Goal: Browse casually

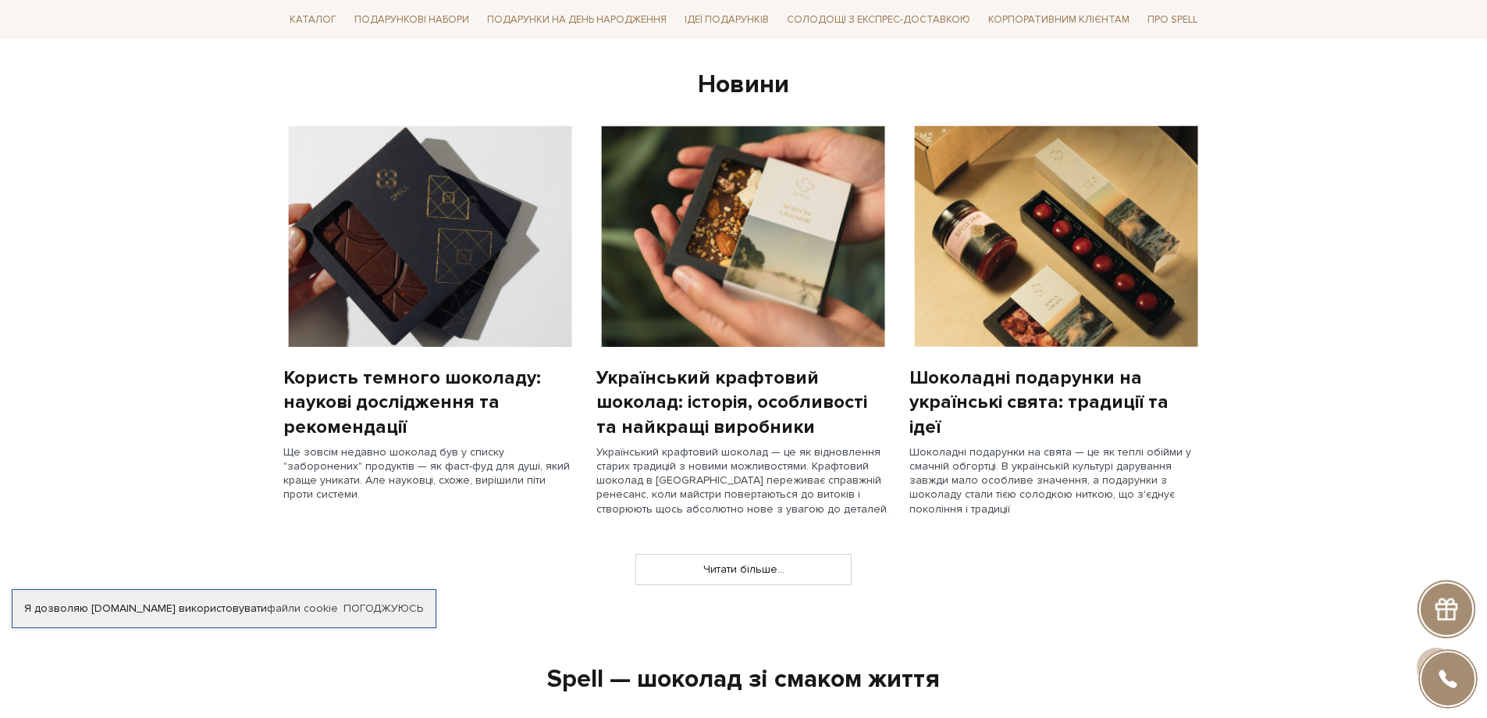
scroll to position [1171, 0]
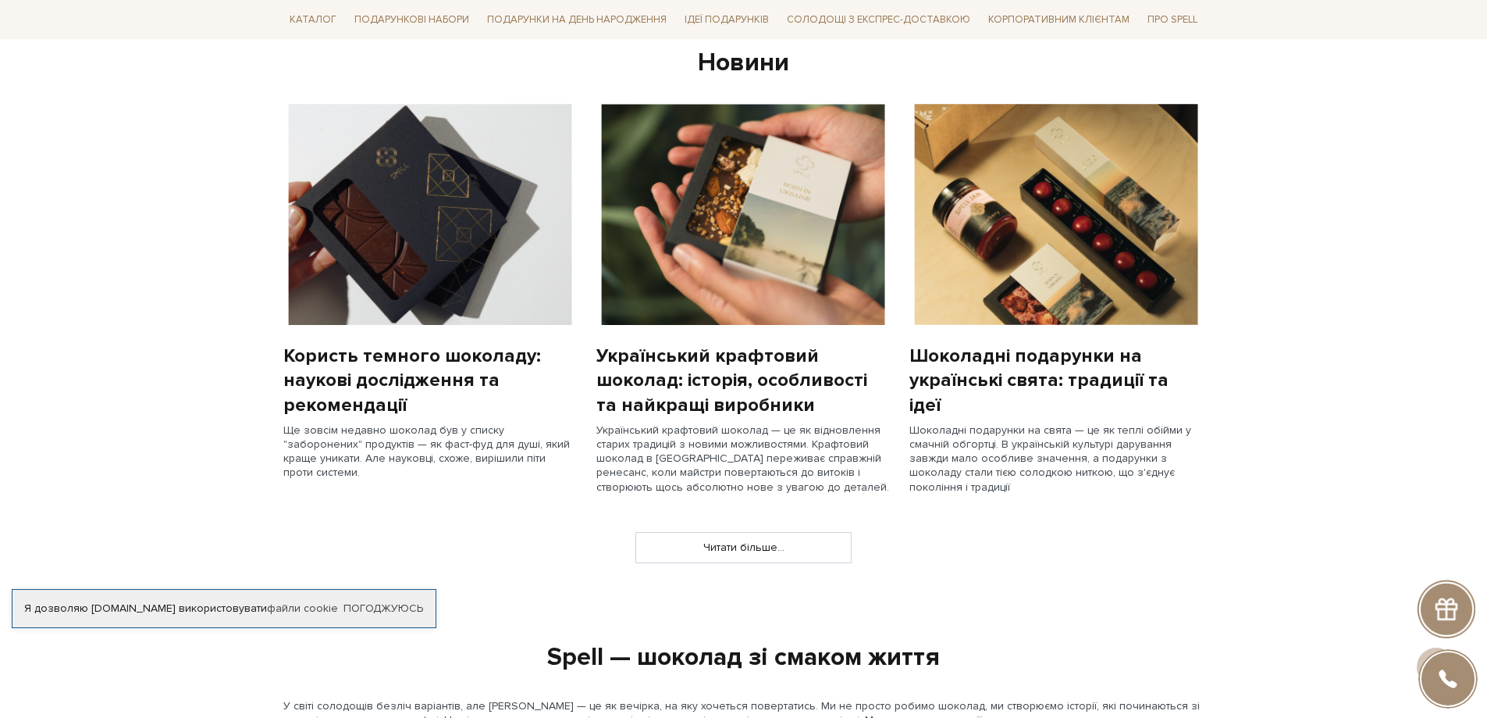
click at [717, 291] on img at bounding box center [744, 214] width 294 height 221
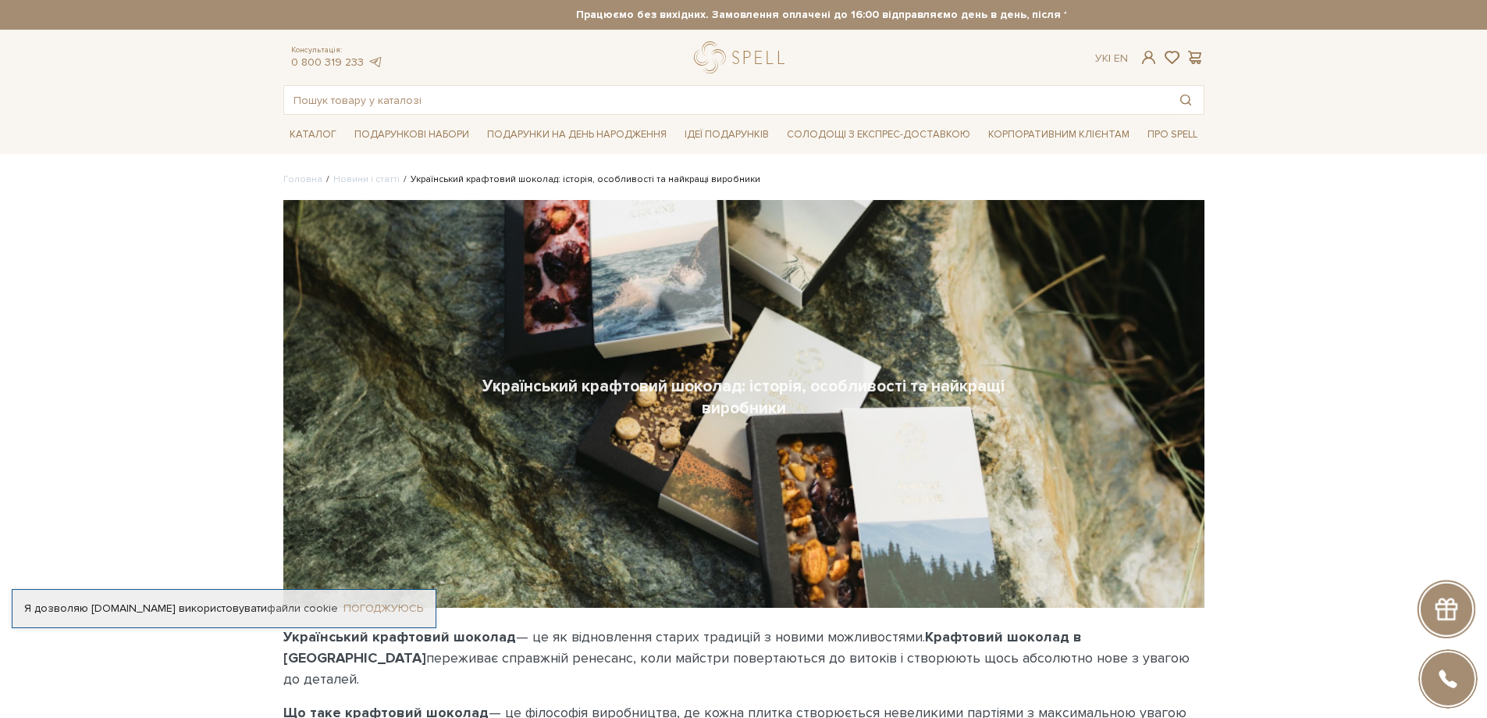
click at [400, 601] on link "Погоджуюсь" at bounding box center [384, 608] width 80 height 14
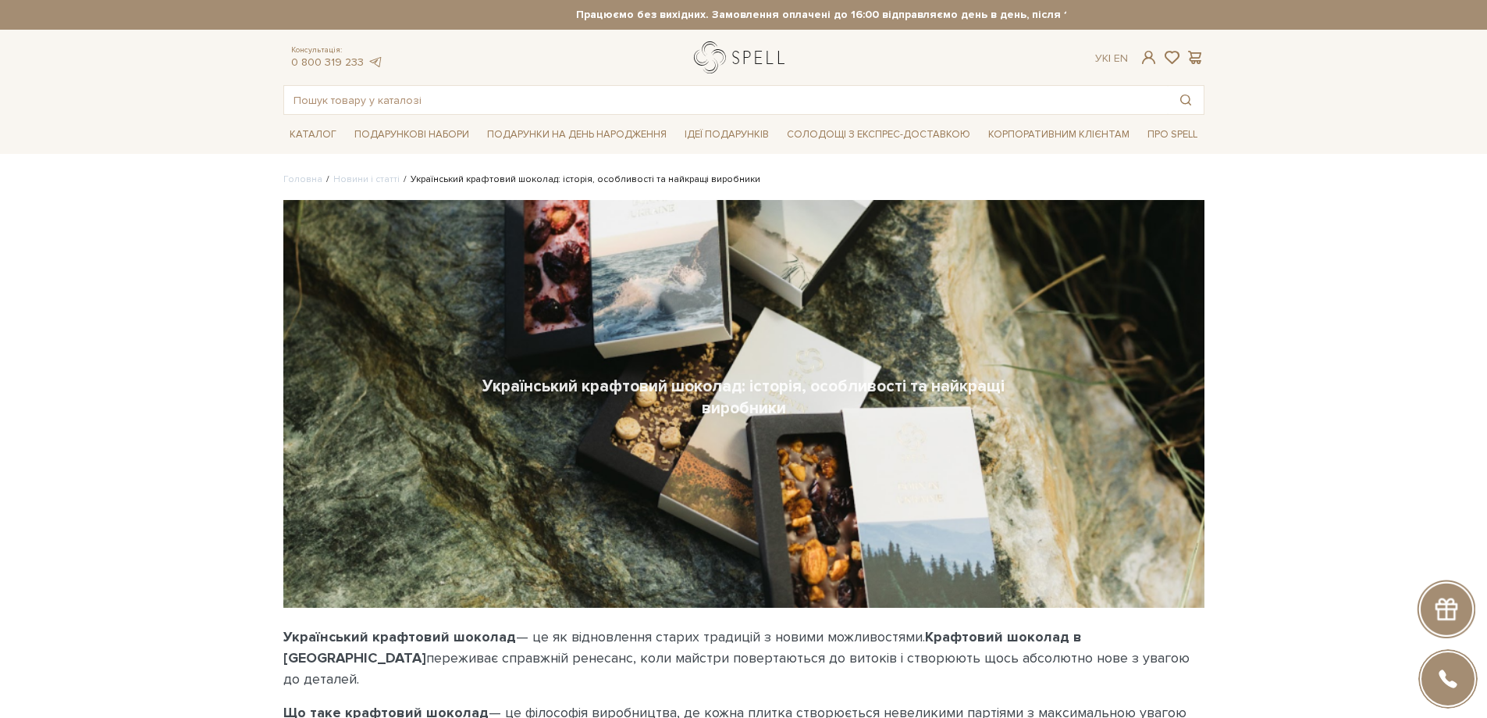
click at [707, 55] on link "logo" at bounding box center [743, 57] width 98 height 32
